Goal: Complete application form

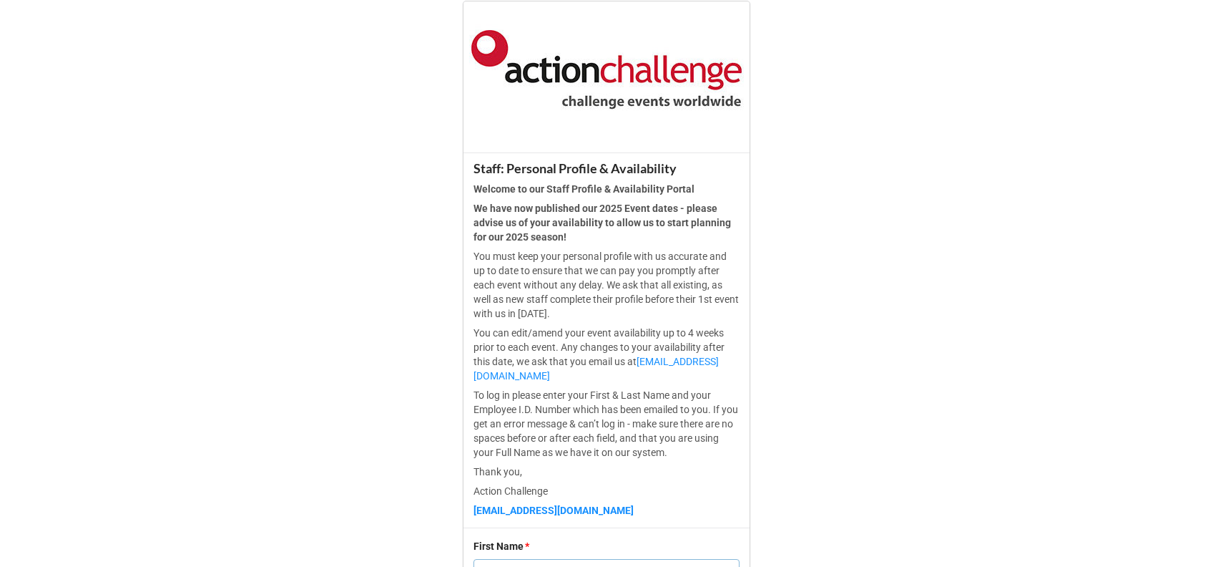
scroll to position [436, 0]
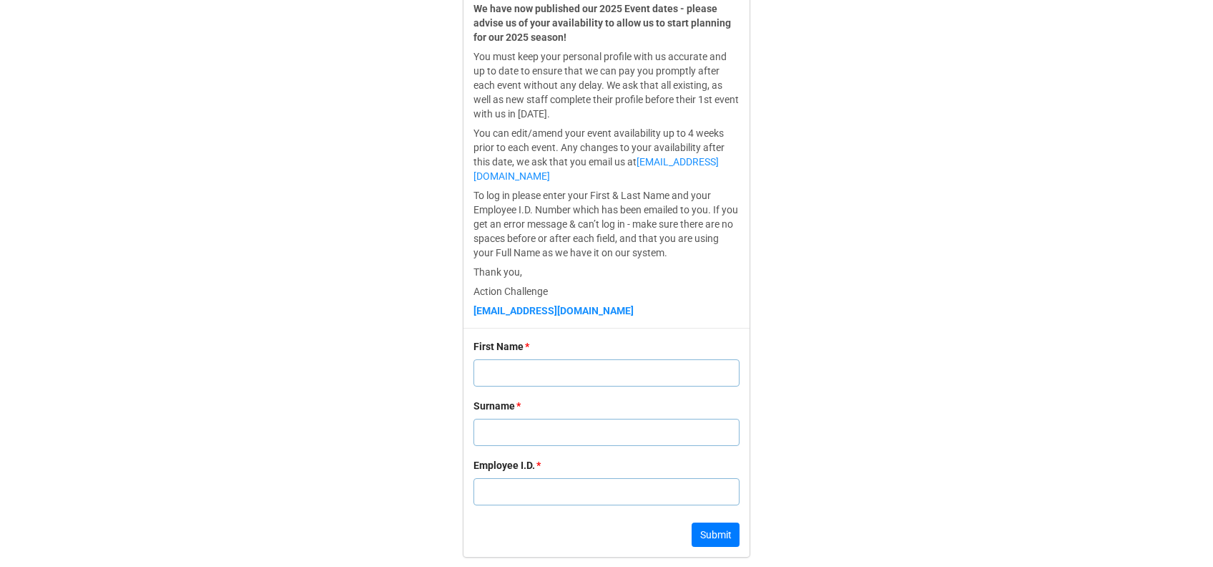
click at [508, 486] on input "text" at bounding box center [607, 491] width 266 height 27
type input "1"
type input "10314"
click at [535, 366] on input "text" at bounding box center [607, 372] width 266 height 27
paste input "[US_STATE]"
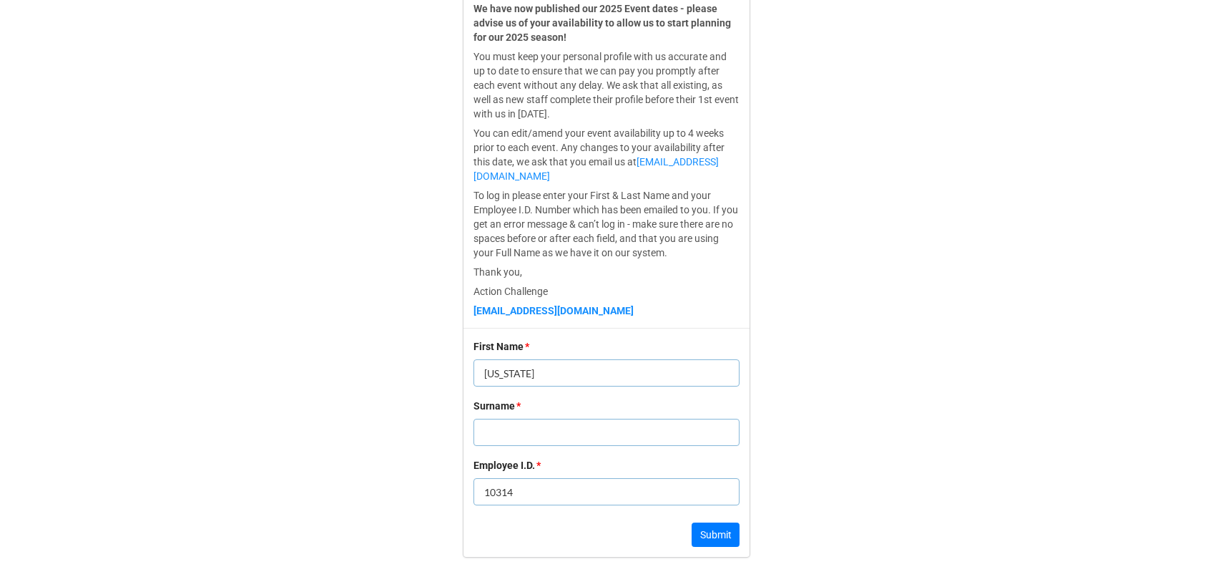
type input "[US_STATE]"
click at [559, 416] on div "Surname *" at bounding box center [607, 427] width 266 height 59
click at [555, 418] on input "text" at bounding box center [607, 431] width 266 height 27
paste input "[PERSON_NAME]"
type input "[PERSON_NAME]"
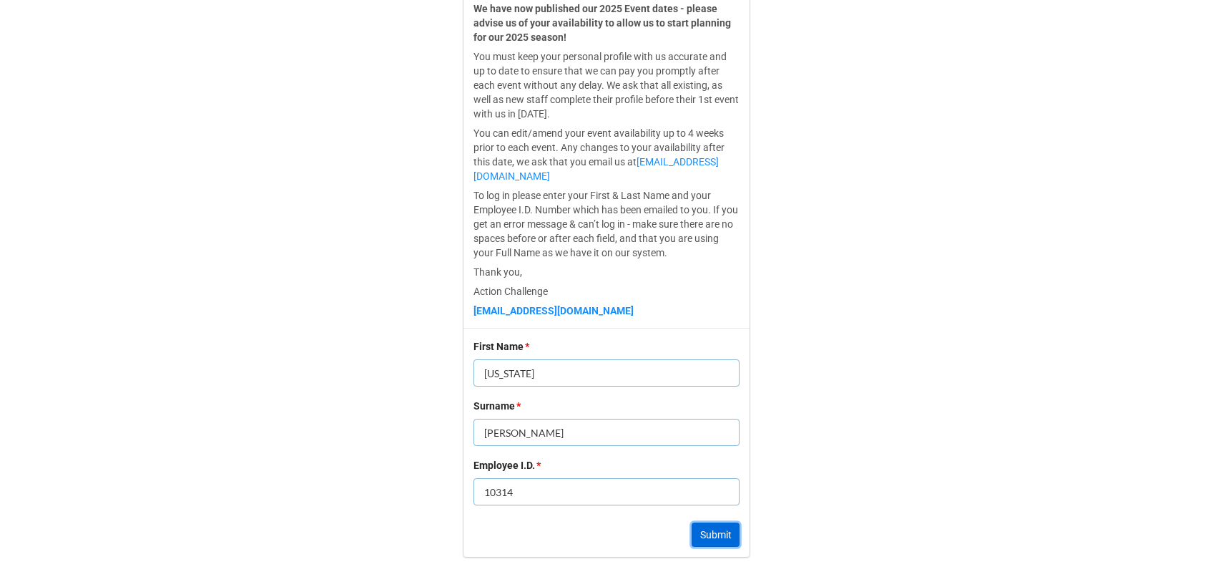
click at [715, 534] on button "Submit" at bounding box center [716, 534] width 48 height 24
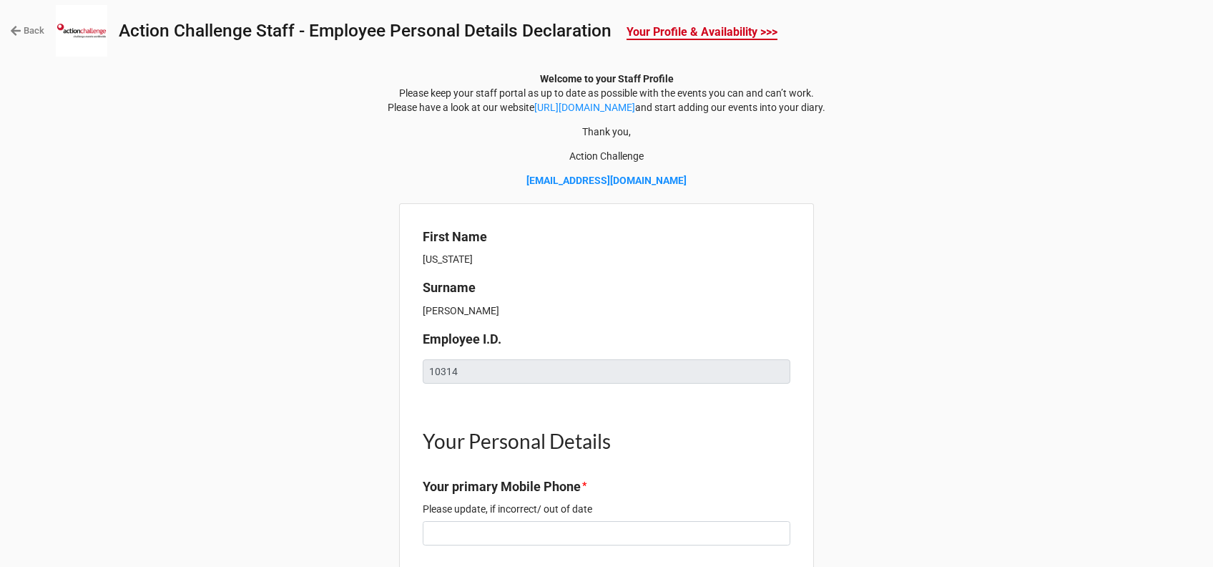
click at [17, 30] on icon at bounding box center [16, 31] width 10 height 10
